Goal: Communication & Community: Answer question/provide support

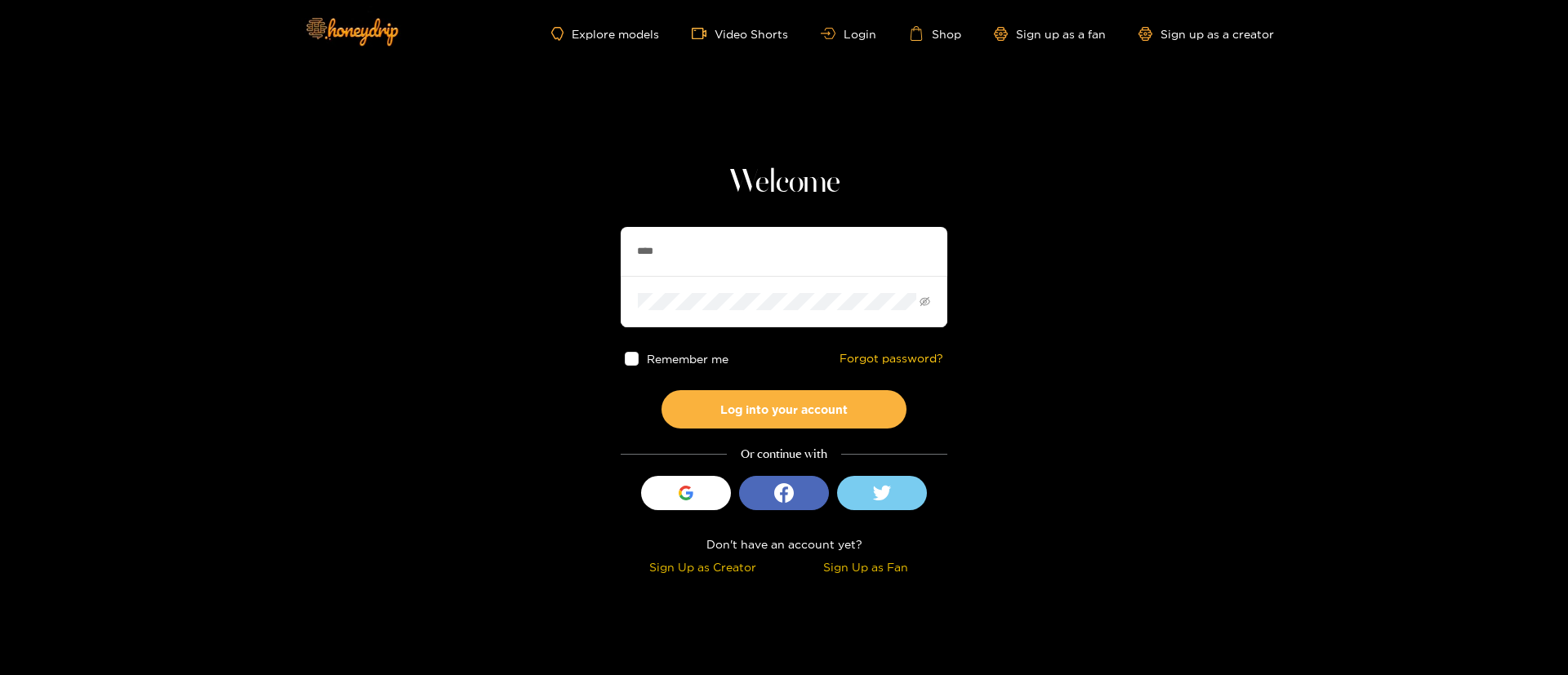
type input "**********"
click at [786, 427] on button "Log into your account" at bounding box center [784, 409] width 245 height 38
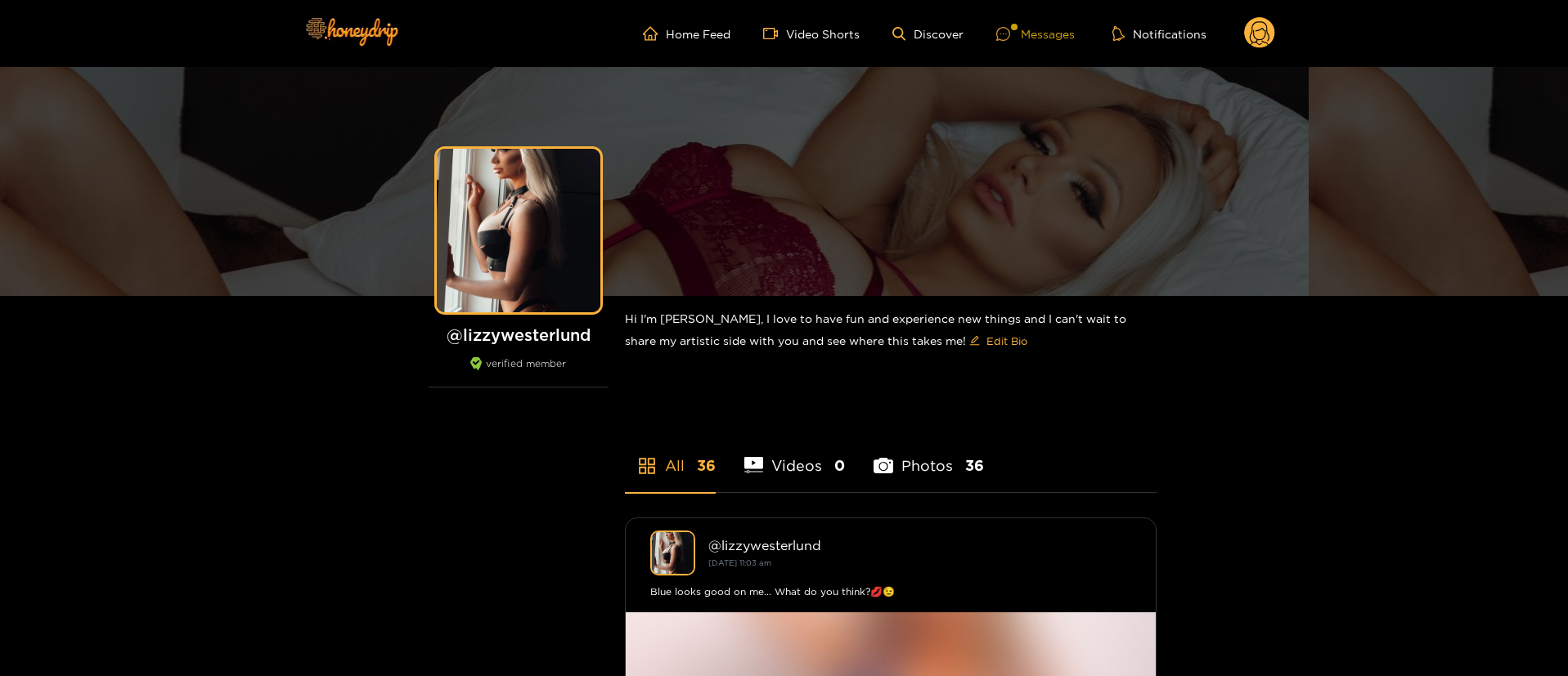
click at [1023, 32] on div "Messages" at bounding box center [1036, 34] width 78 height 19
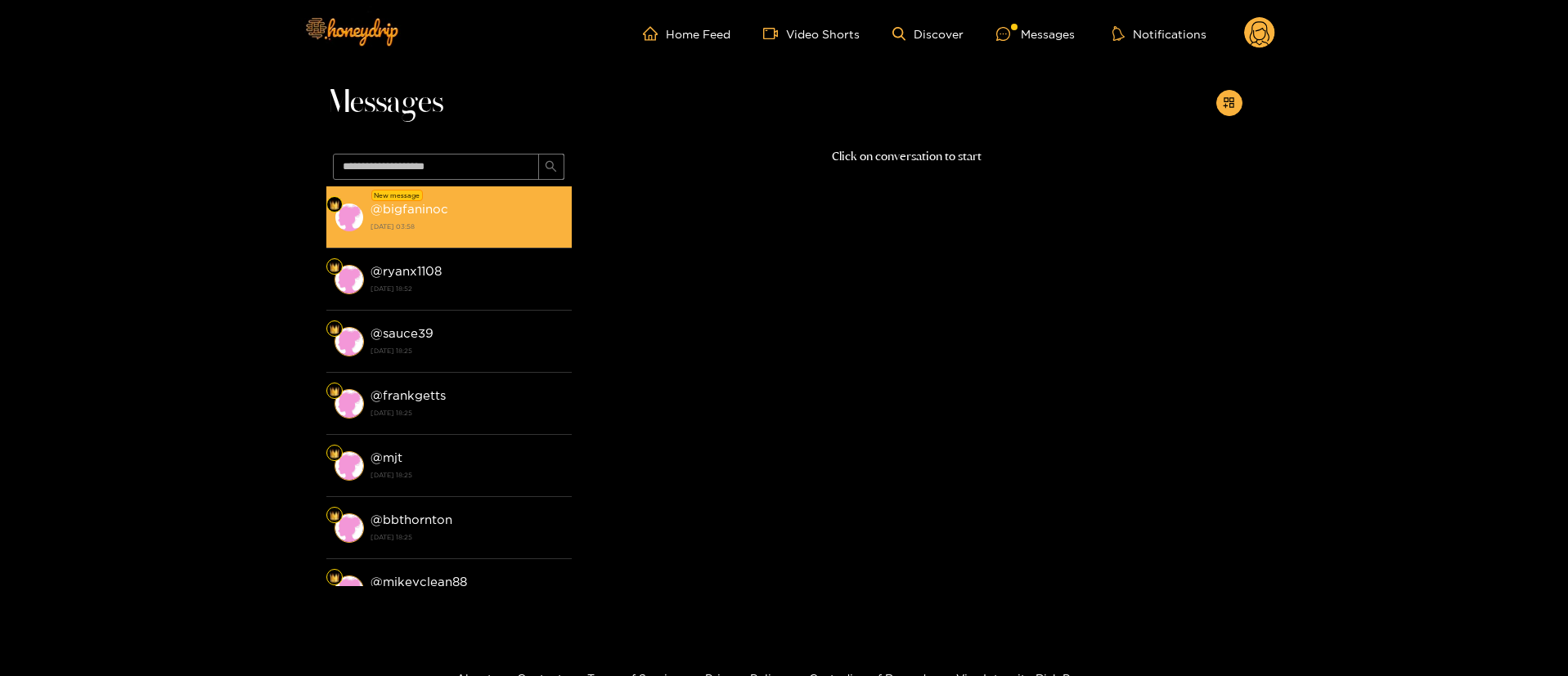
click at [450, 210] on div "@ bigfaninoc [DATE] 03:58" at bounding box center [466, 216] width 193 height 36
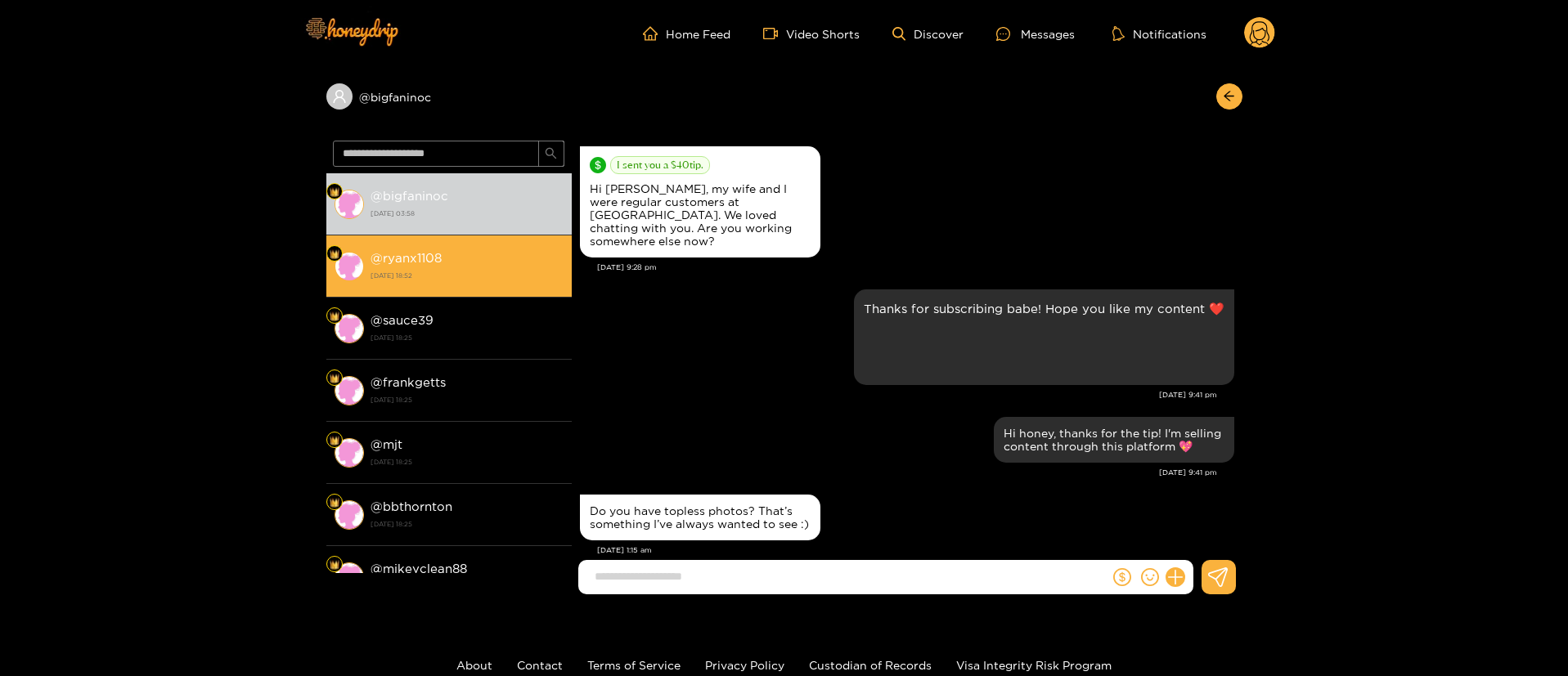
scroll to position [795, 0]
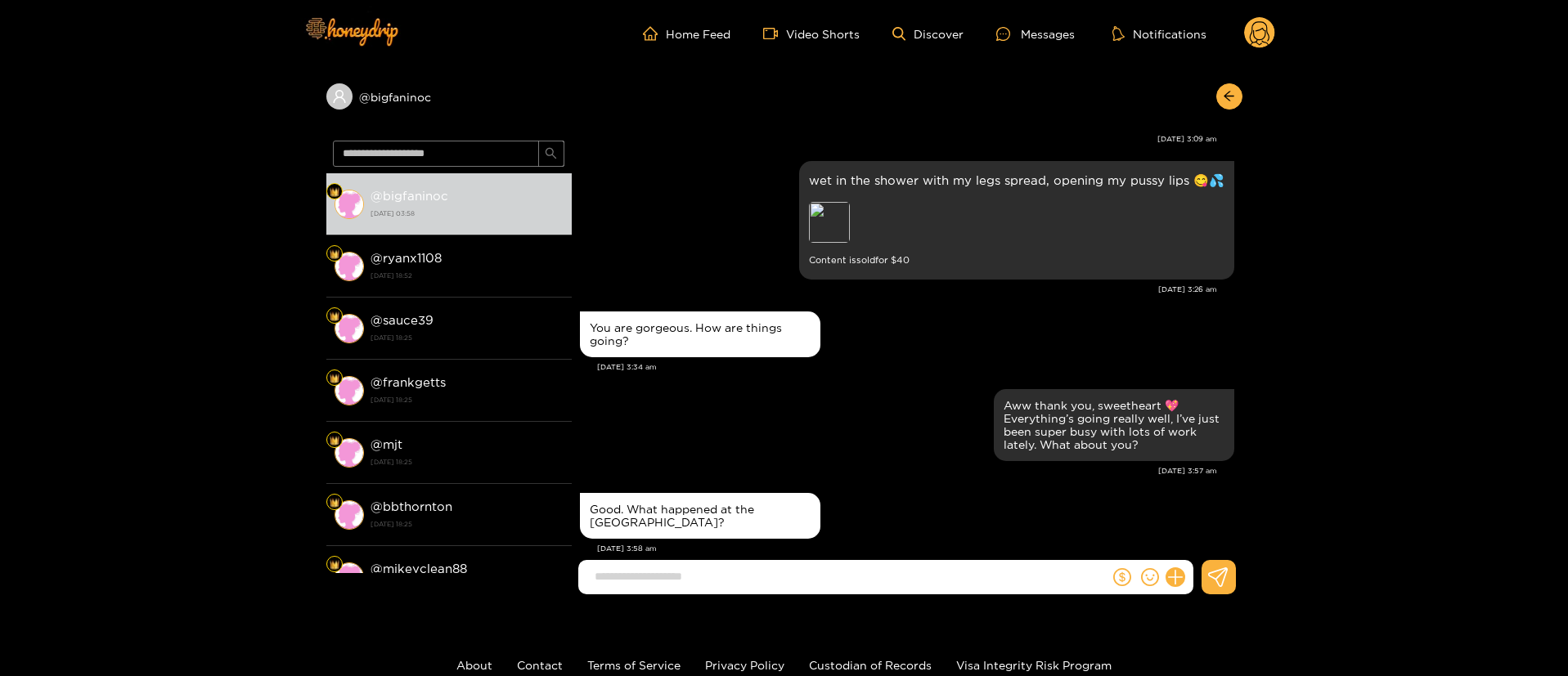
click at [861, 447] on div "Aww thank you, sweetheart 💖 Everything’s going really well, I’ve just been supe…" at bounding box center [907, 425] width 654 height 80
click at [714, 503] on div "Good. What happened at the [GEOGRAPHIC_DATA]?" at bounding box center [700, 515] width 221 height 26
copy div "Good. What happened at the [GEOGRAPHIC_DATA]?"
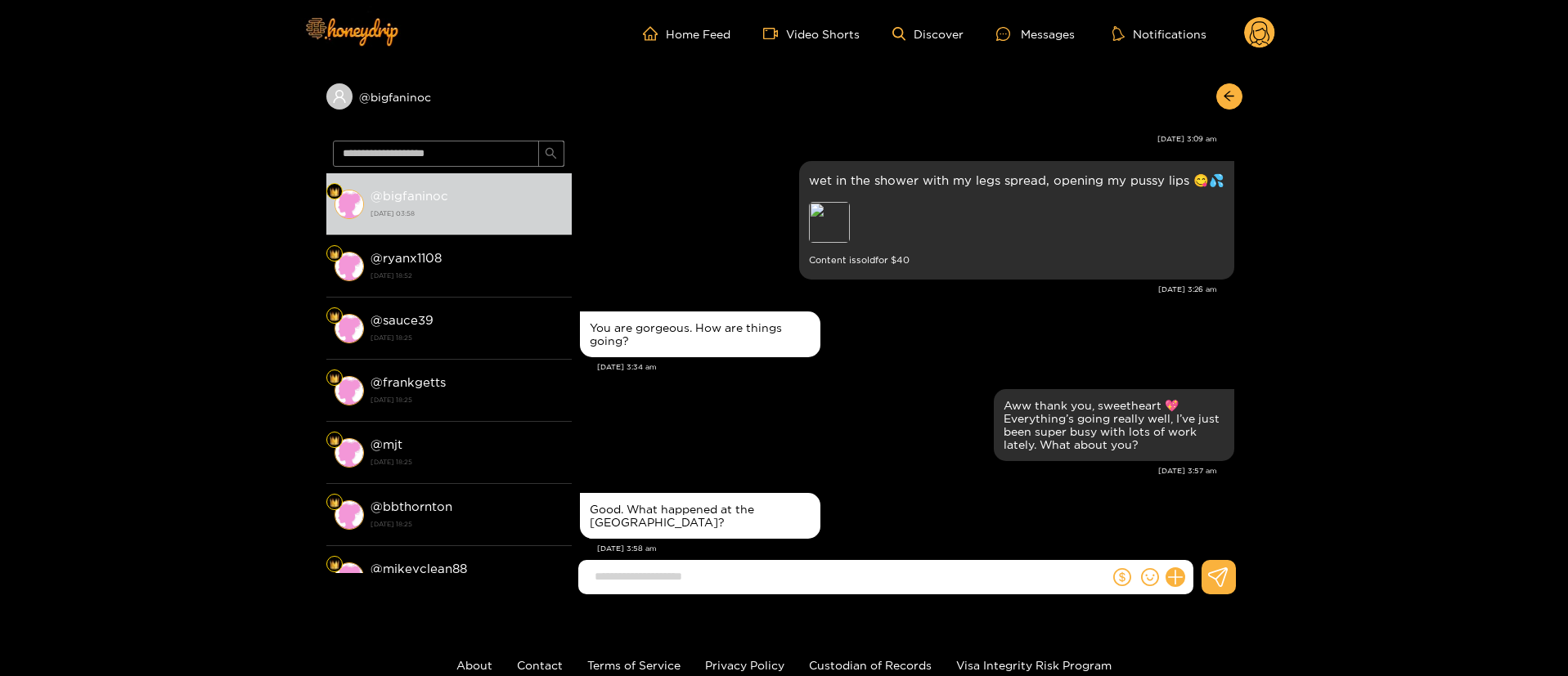
drag, startPoint x: 865, startPoint y: 300, endPoint x: 878, endPoint y: 298, distance: 13.2
click at [865, 308] on div "You are gorgeous. How are things going?" at bounding box center [907, 334] width 654 height 54
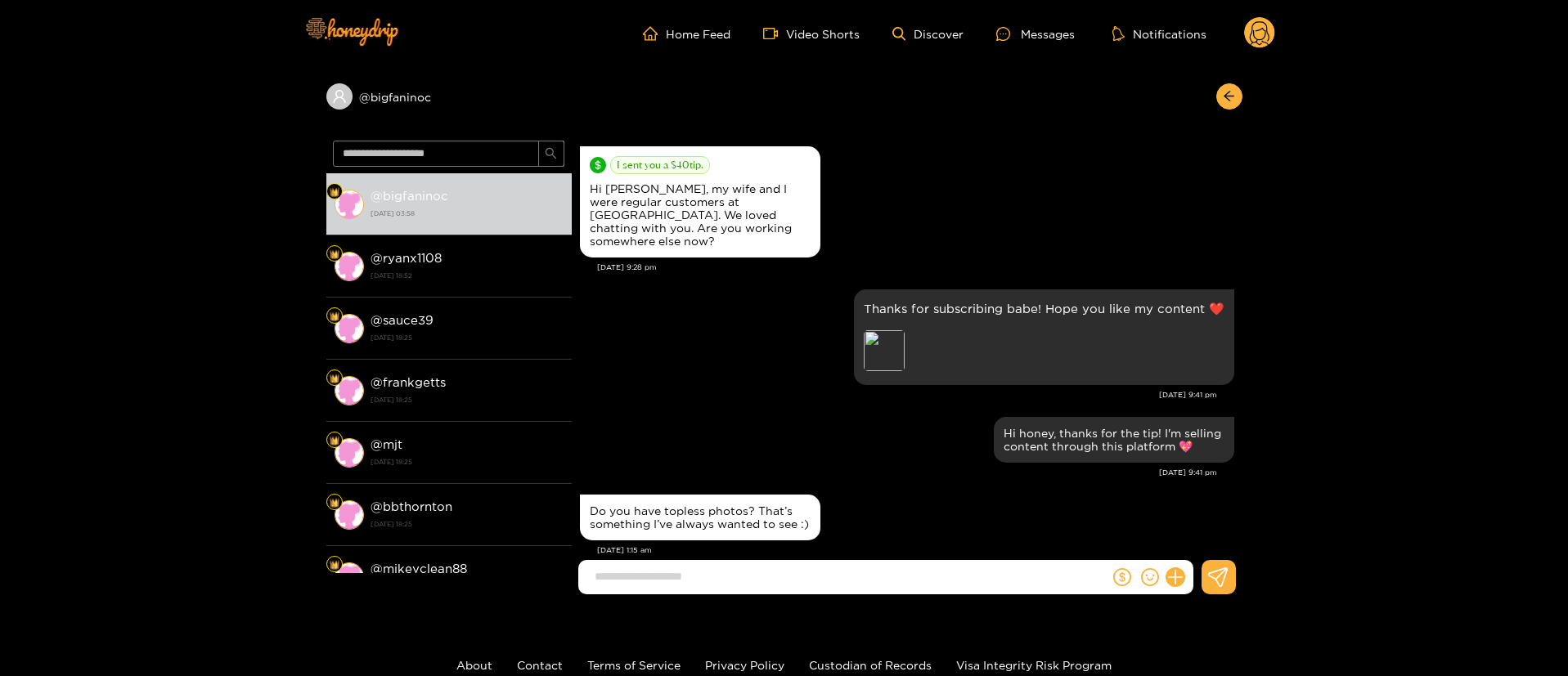
click at [741, 396] on div "Thanks for subscribing babe! Hope you like my content ❤️ Preview [DATE] 9:41 pm" at bounding box center [907, 349] width 654 height 127
click at [654, 188] on div "Hi [PERSON_NAME], my wife and I were regular customers at [GEOGRAPHIC_DATA]. We…" at bounding box center [700, 215] width 221 height 66
copy div "Hi [PERSON_NAME], my wife and I were regular customers at [GEOGRAPHIC_DATA]. We…"
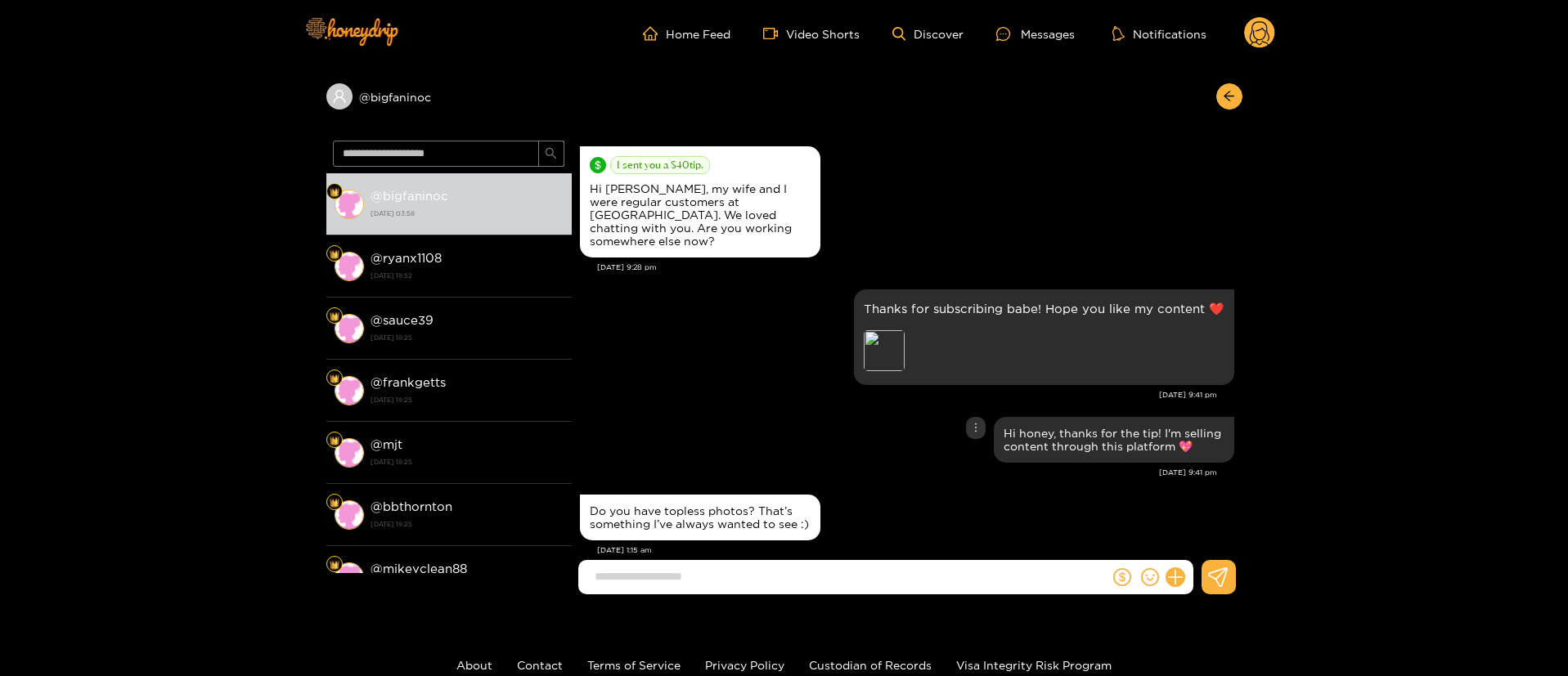
click at [671, 413] on div "Hi honey, thanks for the tip! I'm selling content through this platform 💖" at bounding box center [907, 439] width 654 height 54
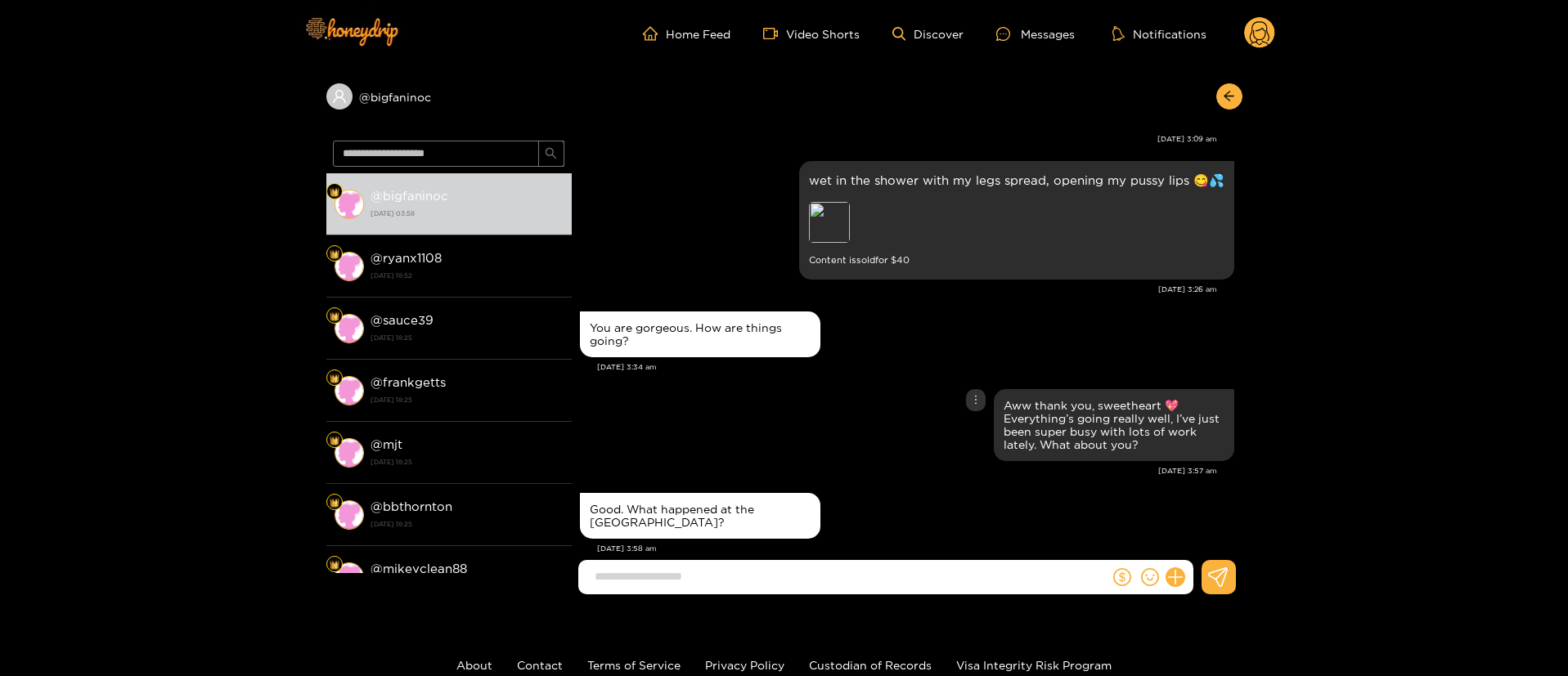
scroll to position [109, 0]
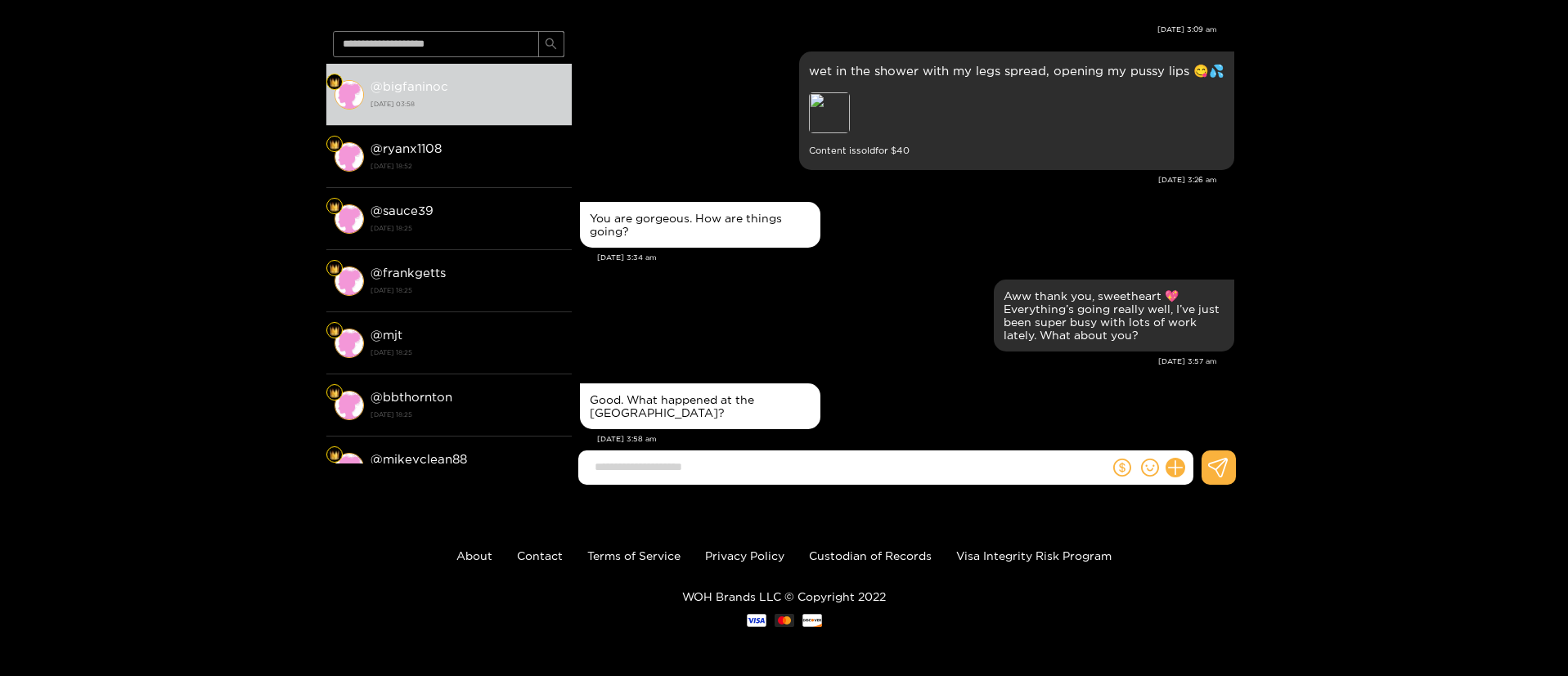
click at [755, 393] on div "Good. What happened at the [GEOGRAPHIC_DATA]?" at bounding box center [700, 406] width 221 height 26
copy div "Good. What happened at the [GEOGRAPHIC_DATA]?"
click at [838, 433] on div "[DATE] 3:58 am" at bounding box center [916, 439] width 637 height 12
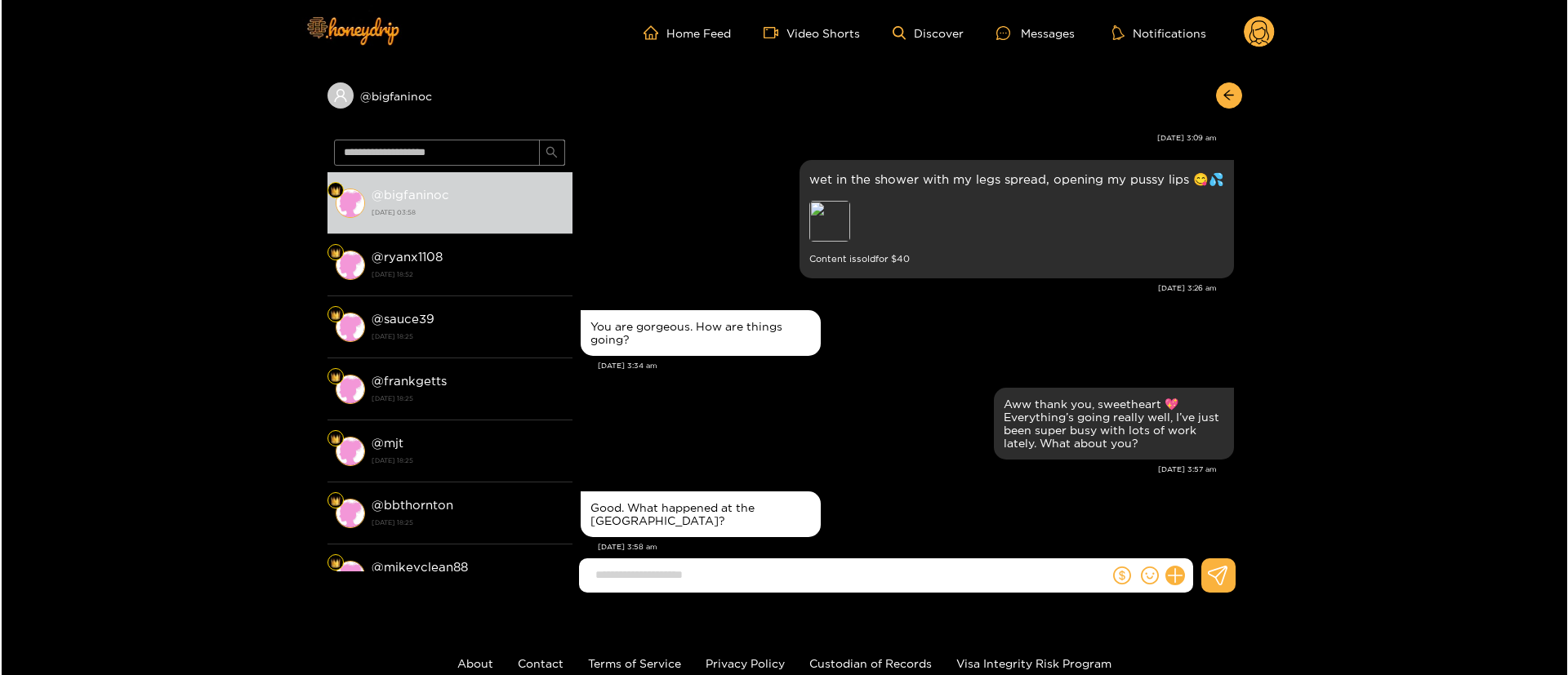
scroll to position [0, 0]
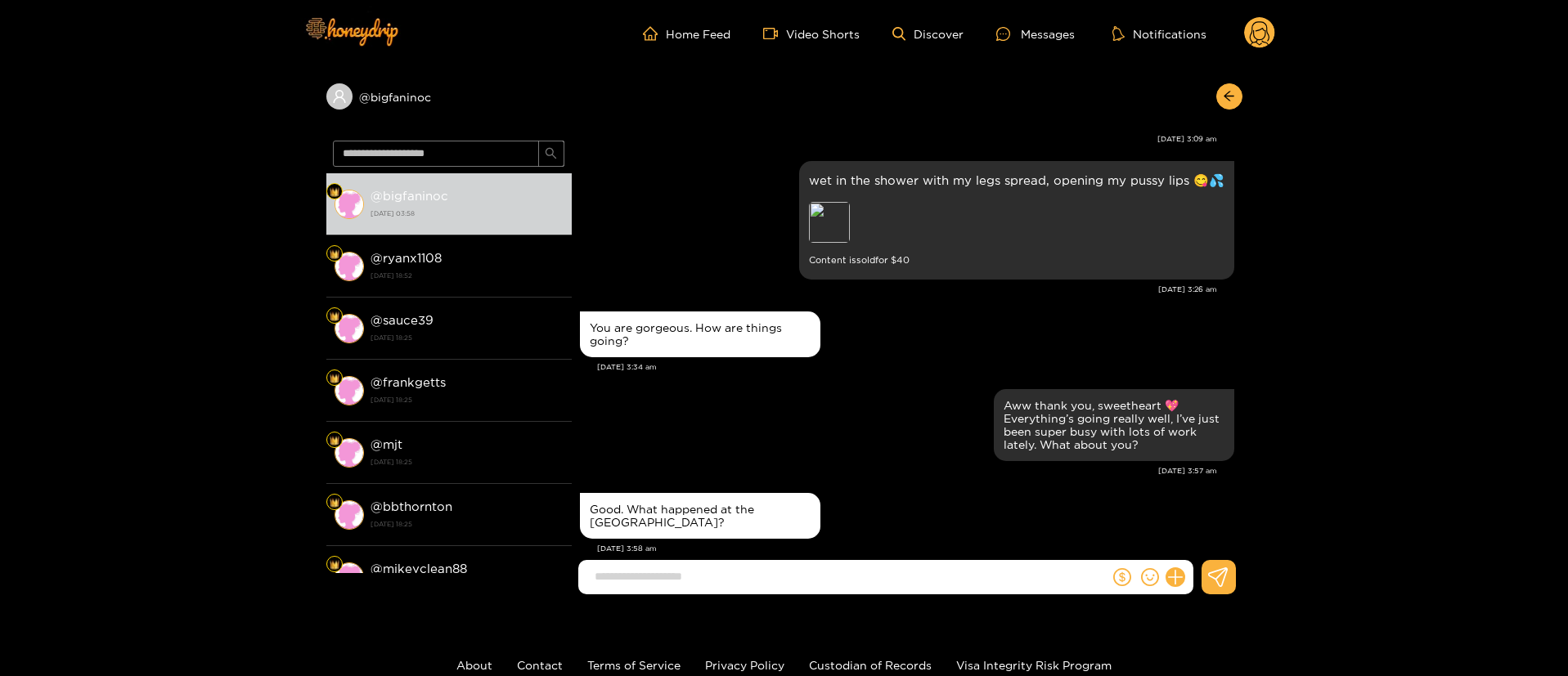
click at [1263, 36] on circle at bounding box center [1259, 32] width 31 height 31
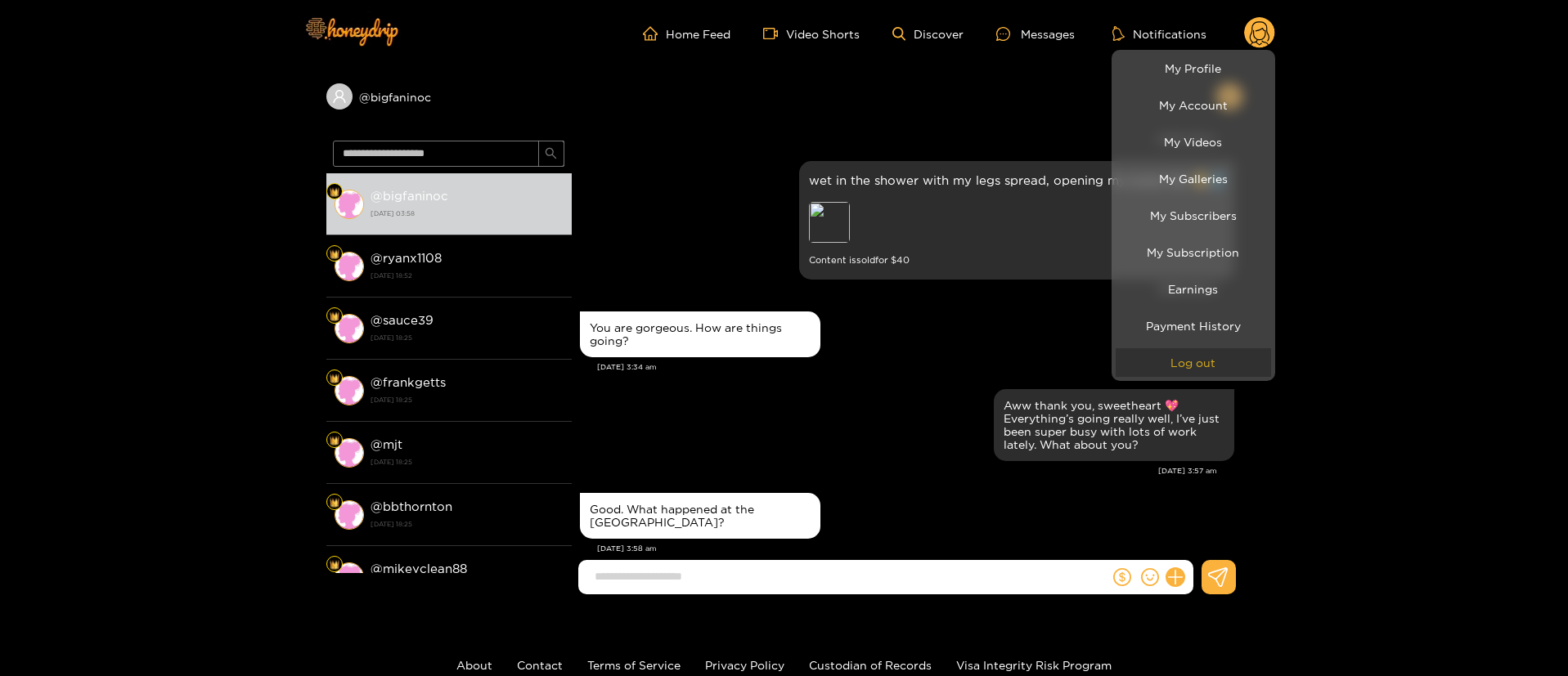
click at [1199, 360] on button "Log out" at bounding box center [1193, 363] width 156 height 28
